Goal: Task Accomplishment & Management: Use online tool/utility

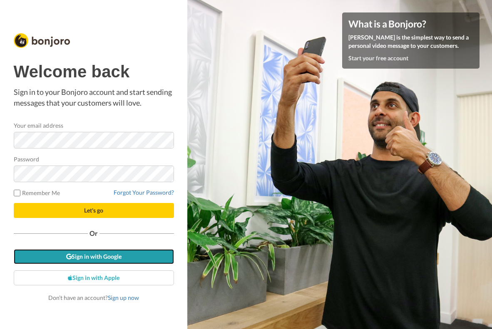
click at [91, 258] on link "Sign in with Google" at bounding box center [94, 256] width 160 height 15
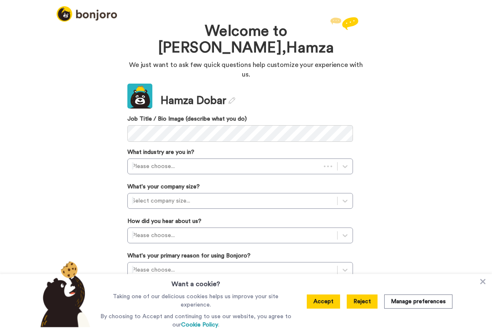
click at [368, 299] on button "Reject" at bounding box center [362, 302] width 31 height 14
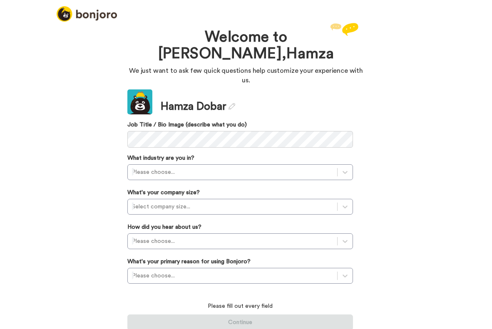
drag, startPoint x: 264, startPoint y: 67, endPoint x: 303, endPoint y: 72, distance: 38.7
click at [265, 67] on p "We just want to ask few quick questions help customize your experience with us." at bounding box center [245, 75] width 237 height 19
click at [330, 72] on p "We just want to ask few quick questions help customize your experience with us." at bounding box center [245, 75] width 237 height 19
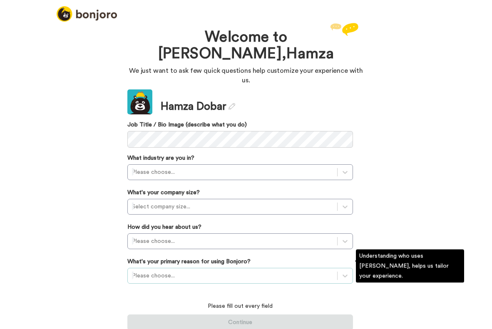
scroll to position [42, 0]
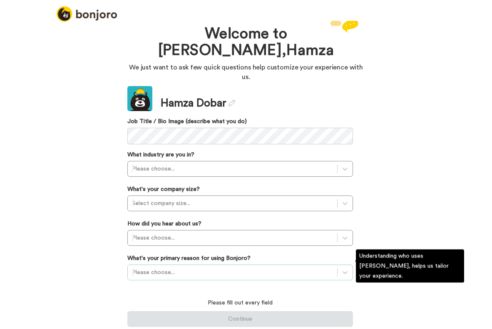
click at [190, 268] on div "Please choose..." at bounding box center [240, 273] width 226 height 16
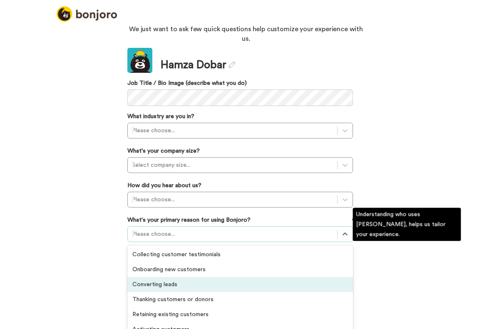
click at [169, 277] on div "Converting leads" at bounding box center [240, 284] width 226 height 15
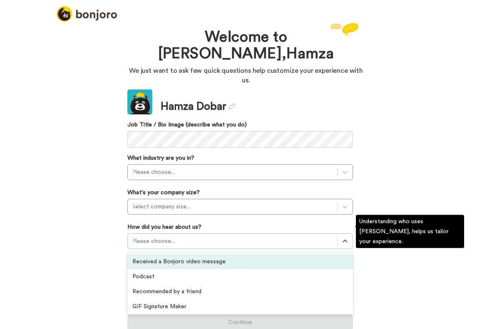
scroll to position [0, 0]
click at [169, 233] on div "Please choose..." at bounding box center [240, 241] width 226 height 16
click at [173, 254] on div "Received a Bonjoro video message" at bounding box center [240, 261] width 226 height 15
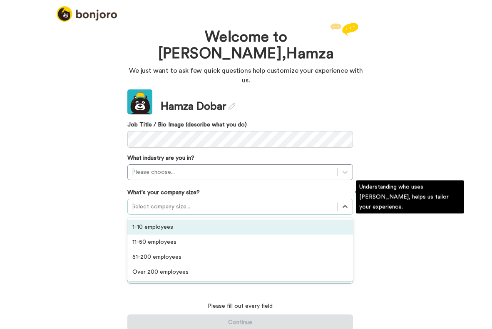
click at [164, 202] on div at bounding box center [232, 207] width 201 height 10
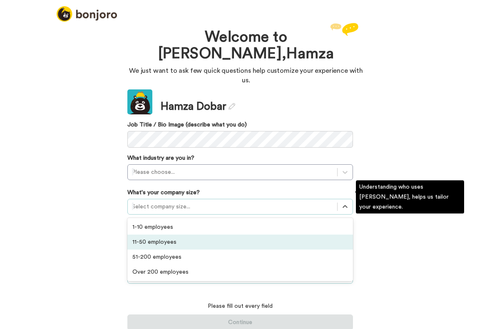
click at [160, 235] on div "11-50 employees" at bounding box center [240, 242] width 226 height 15
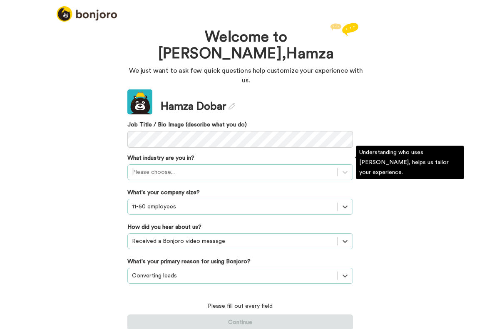
click at [158, 167] on div "Please choose..." at bounding box center [232, 172] width 209 height 13
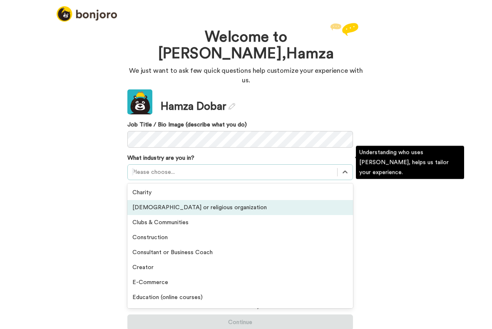
click at [158, 215] on div "Clubs & Communities" at bounding box center [240, 222] width 226 height 15
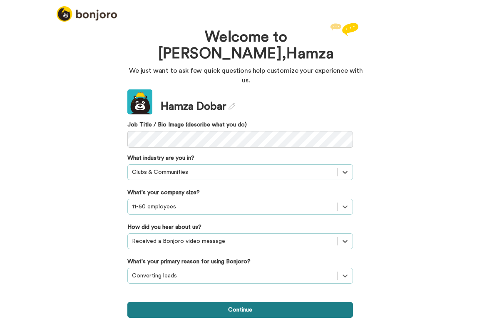
click at [241, 302] on button "Continue" at bounding box center [240, 310] width 226 height 16
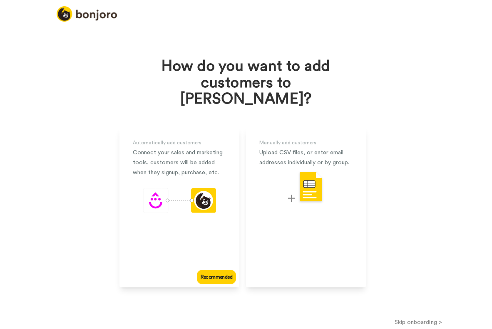
click at [419, 318] on button "Skip onboarding >" at bounding box center [418, 322] width 148 height 9
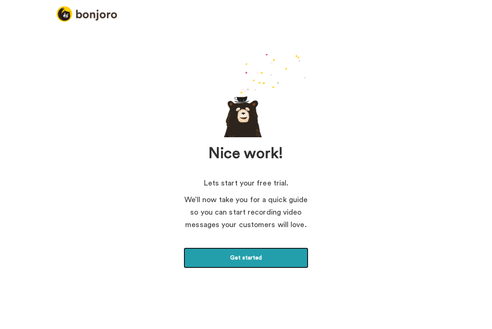
click at [247, 258] on link "Get started" at bounding box center [246, 258] width 125 height 21
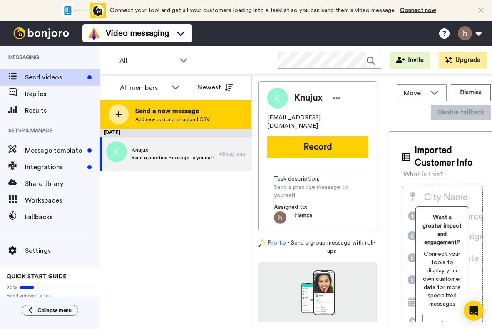
click at [194, 124] on div "Send a new message Add new contact or upload CSV" at bounding box center [175, 114] width 151 height 29
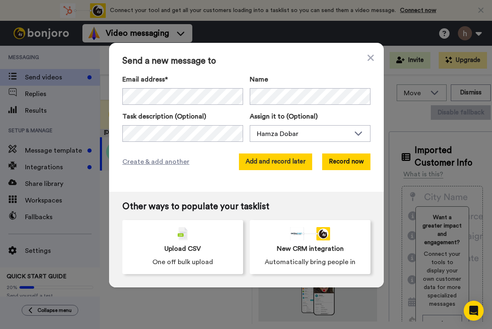
click at [278, 163] on button "Add and record later" at bounding box center [275, 162] width 73 height 17
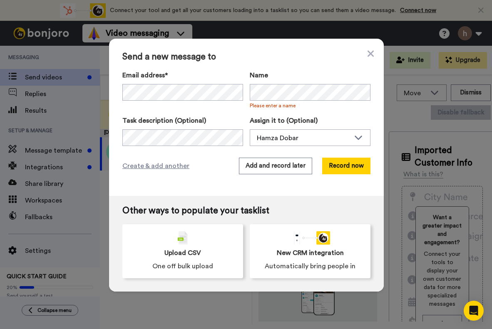
click at [371, 55] on div "Send a new message to Email address* No search result for ‘ Skoko7ac@gmail.com …" at bounding box center [246, 117] width 275 height 157
click at [369, 55] on icon at bounding box center [370, 53] width 6 height 6
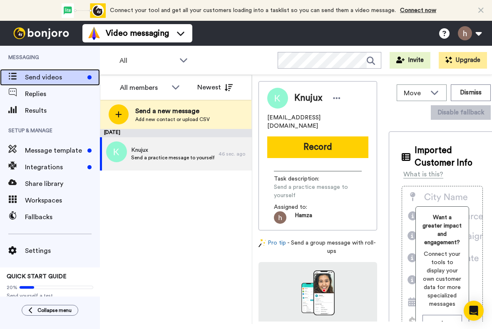
click at [50, 77] on span "Send videos" at bounding box center [54, 77] width 59 height 10
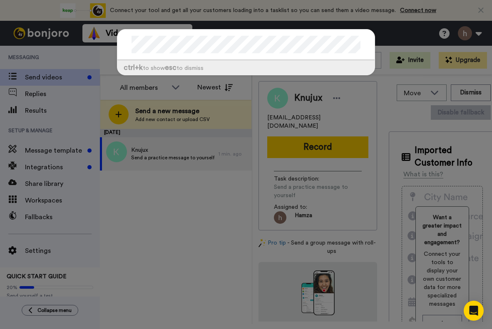
click at [237, 87] on div "ctrl +k to show esc to dismiss" at bounding box center [246, 56] width 275 height 71
click at [365, 114] on div "ctrl +k to show esc to dismiss" at bounding box center [246, 164] width 492 height 329
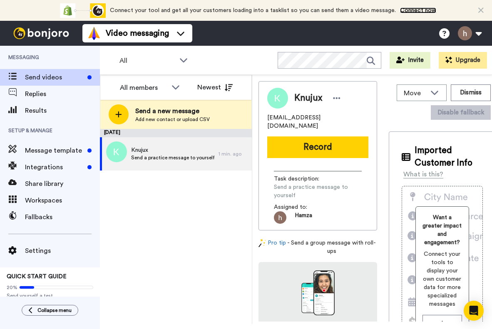
click at [410, 7] on link "Connect now" at bounding box center [418, 10] width 36 height 6
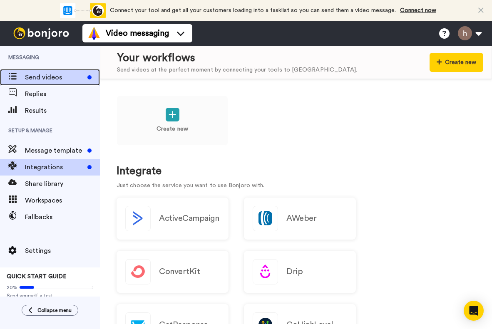
click at [41, 75] on span "Send videos" at bounding box center [54, 77] width 59 height 10
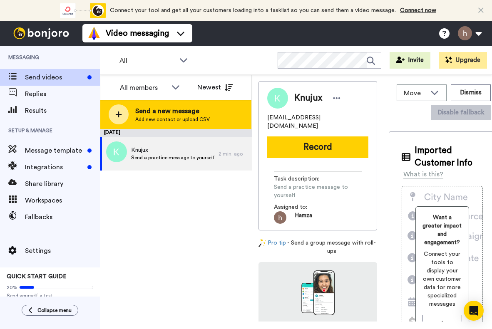
click at [178, 117] on span "Add new contact or upload CSV" at bounding box center [172, 119] width 74 height 7
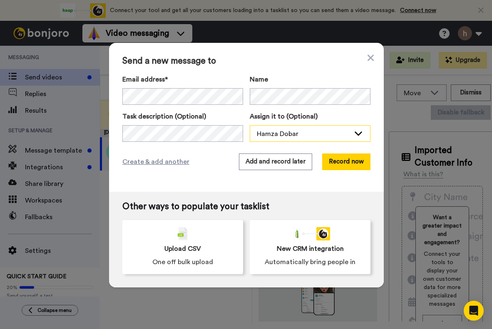
click at [320, 136] on div "Hamza Dobar" at bounding box center [303, 134] width 93 height 10
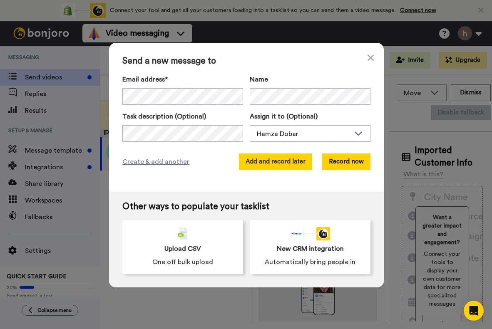
click at [290, 165] on button "Add and record later" at bounding box center [275, 162] width 73 height 17
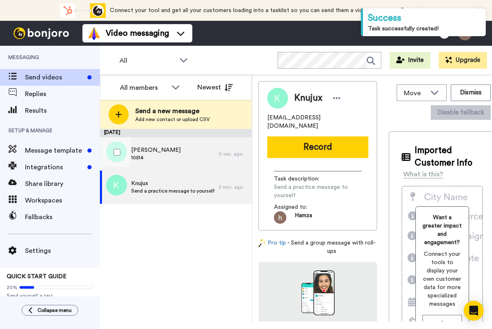
click at [151, 154] on div "[PERSON_NAME] 10514" at bounding box center [159, 153] width 119 height 33
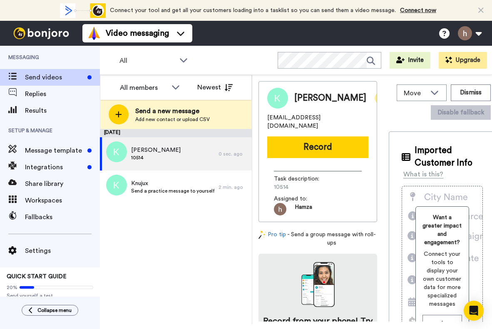
click at [377, 97] on icon at bounding box center [380, 98] width 7 height 8
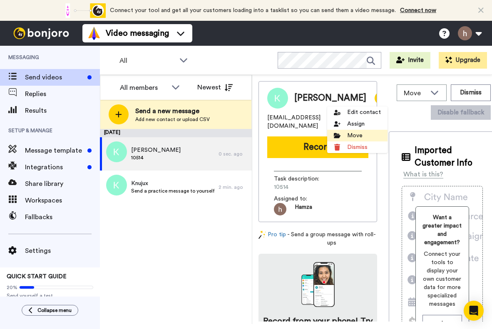
click at [352, 136] on li "Move" at bounding box center [357, 136] width 60 height 12
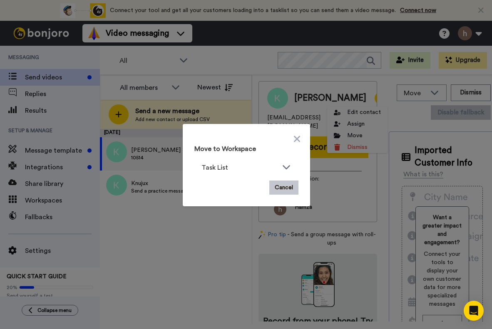
click at [300, 135] on div "Move to Workspace Task List Cancel" at bounding box center [246, 165] width 117 height 72
click at [73, 198] on div "Move to Workspace Task List Cancel" at bounding box center [246, 164] width 492 height 329
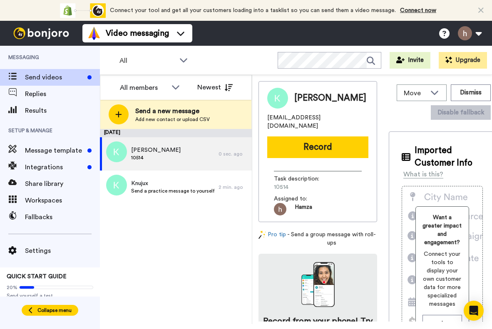
click at [56, 305] on button "Collapse menu" at bounding box center [50, 310] width 57 height 11
